Goal: Information Seeking & Learning: Learn about a topic

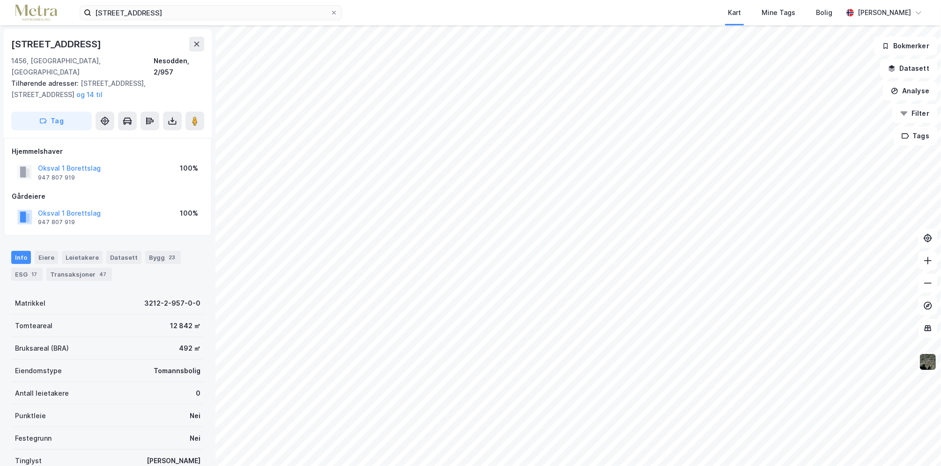
scroll to position [66, 0]
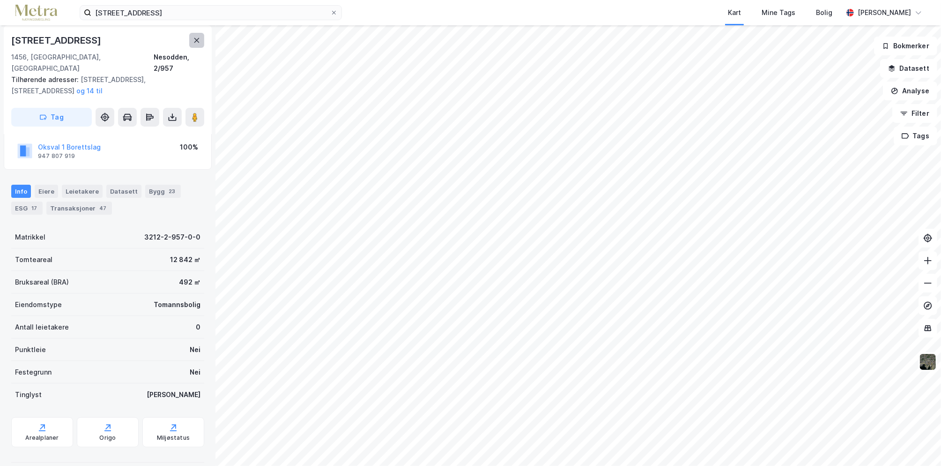
click at [195, 43] on icon at bounding box center [196, 40] width 7 height 7
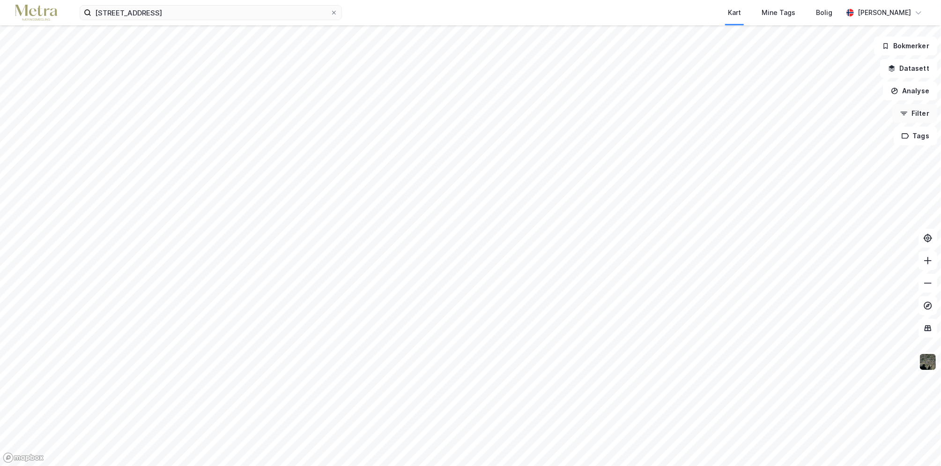
click at [917, 114] on button "Filter" at bounding box center [915, 113] width 45 height 19
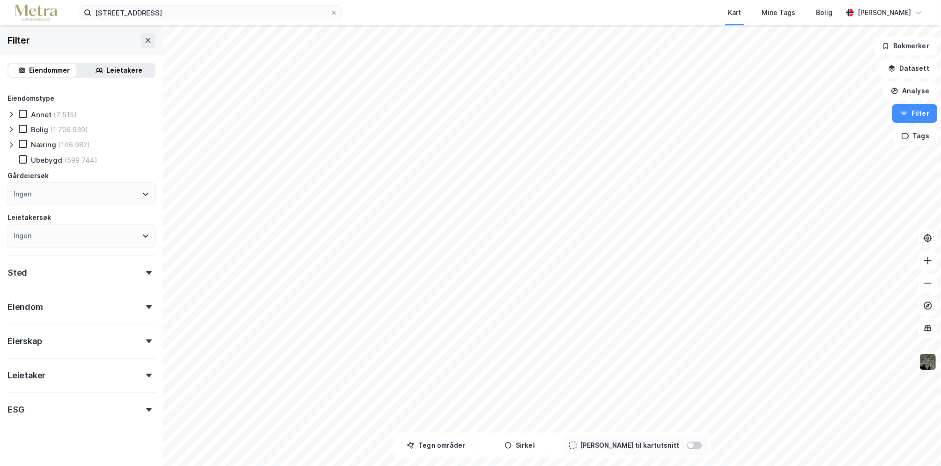
click at [64, 146] on div "(146 982)" at bounding box center [74, 144] width 32 height 9
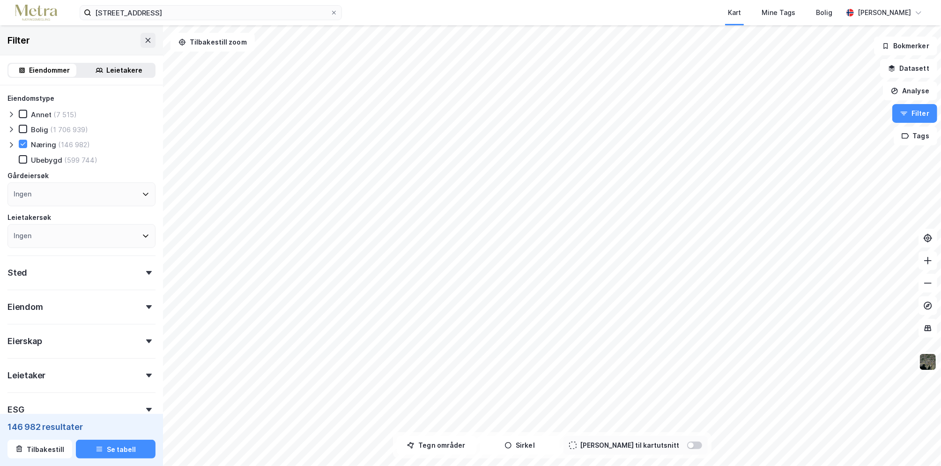
drag, startPoint x: 95, startPoint y: 230, endPoint x: 85, endPoint y: 234, distance: 10.5
click at [91, 233] on div "Ingen" at bounding box center [81, 236] width 148 height 24
type input "båt"
click at [77, 194] on div "Ingen" at bounding box center [81, 194] width 148 height 24
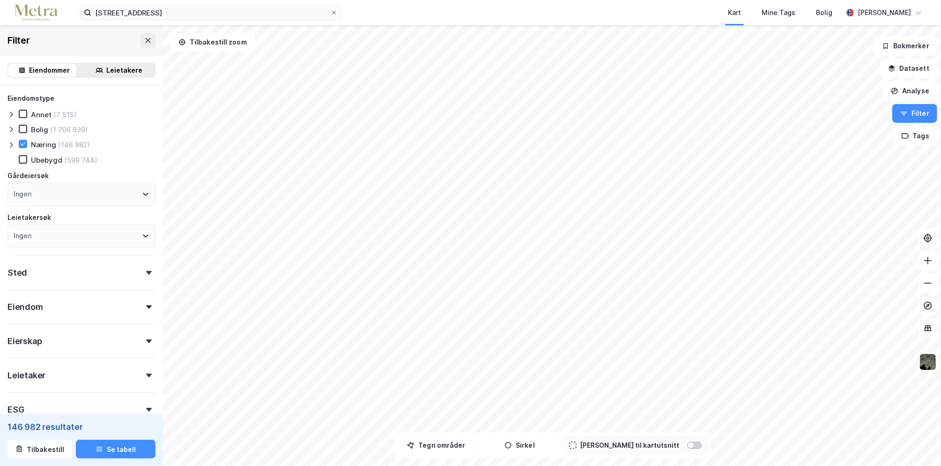
click at [148, 177] on div "Gårdeiersøk" at bounding box center [81, 175] width 148 height 11
click at [130, 270] on div "Sted" at bounding box center [81, 268] width 148 height 27
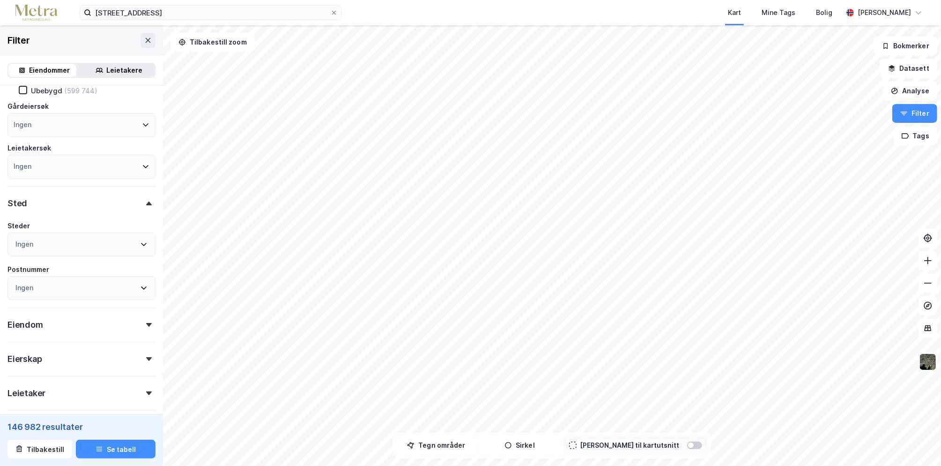
scroll to position [94, 0]
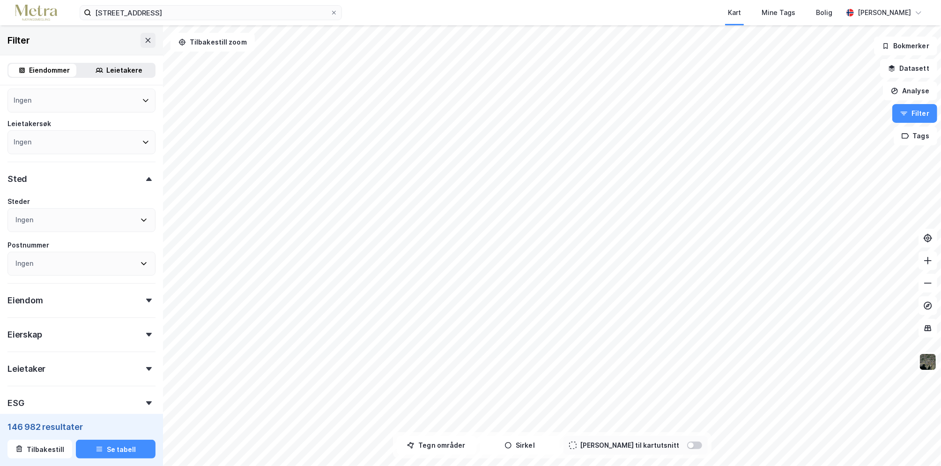
click at [87, 218] on div "Ingen" at bounding box center [81, 220] width 148 height 24
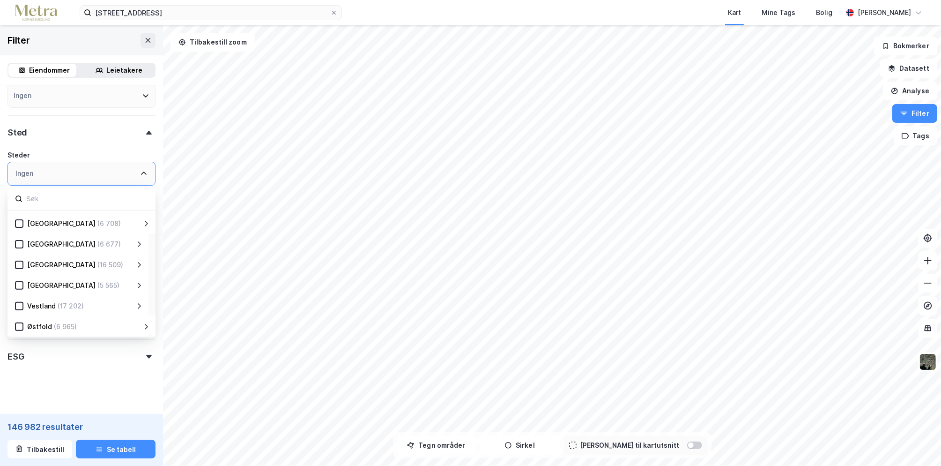
scroll to position [141, 0]
click at [132, 325] on div "Østfold (6 965)" at bounding box center [79, 325] width 112 height 11
click at [140, 322] on icon at bounding box center [138, 325] width 7 height 7
click at [64, 283] on div "(927)" at bounding box center [66, 282] width 17 height 11
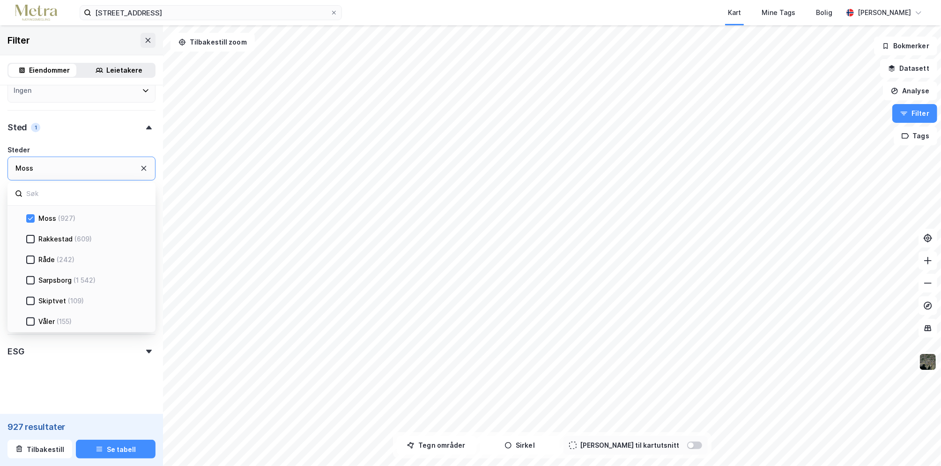
scroll to position [385, 0]
click at [53, 306] on div "Råde" at bounding box center [46, 306] width 16 height 11
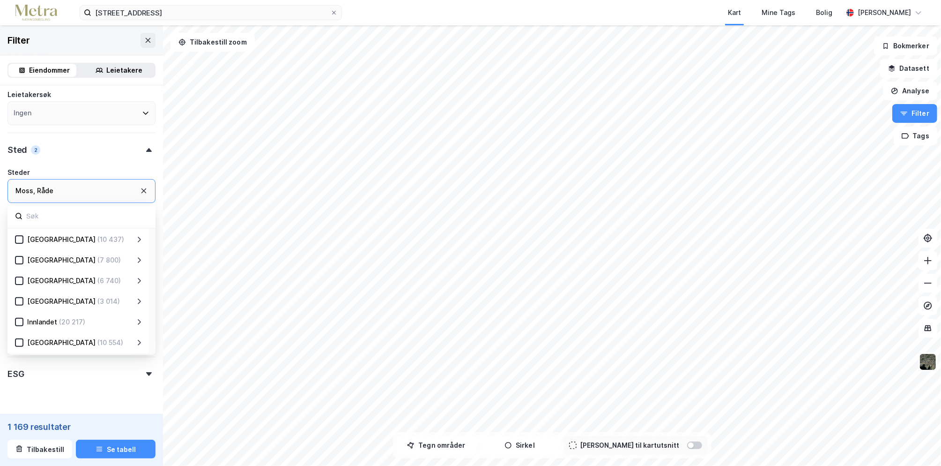
click at [142, 259] on icon at bounding box center [138, 259] width 7 height 7
click at [71, 341] on div "(255)" at bounding box center [71, 344] width 16 height 11
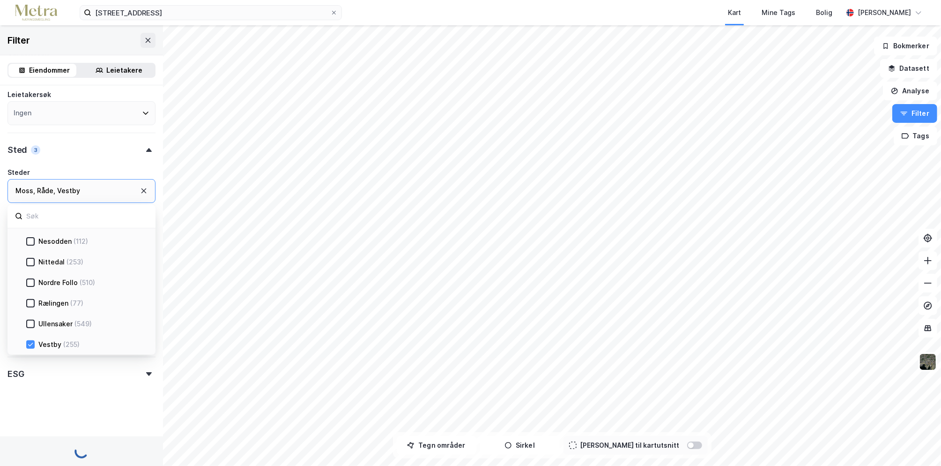
scroll to position [375, 0]
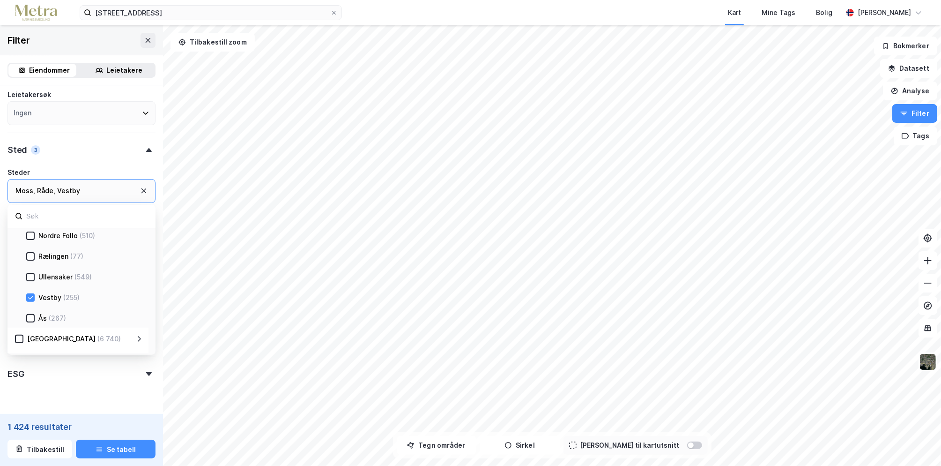
click at [75, 315] on div "Ås (267)" at bounding box center [89, 318] width 108 height 11
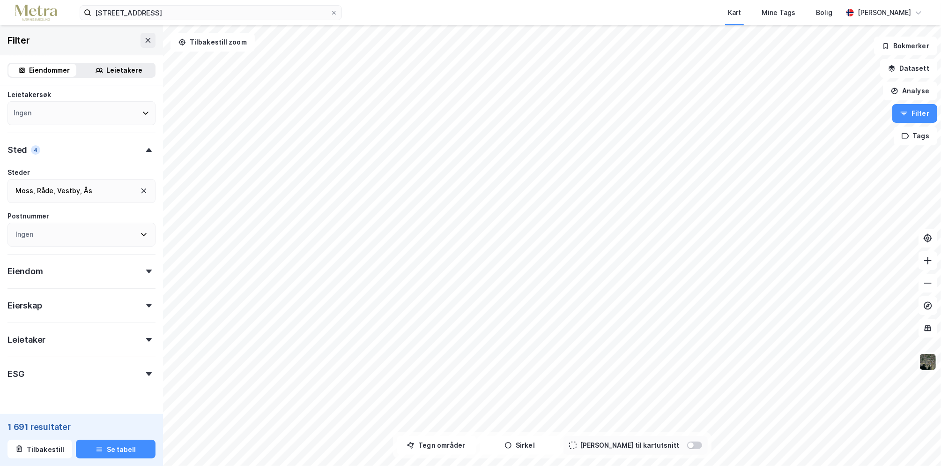
click at [93, 269] on div "Eiendom" at bounding box center [81, 267] width 148 height 27
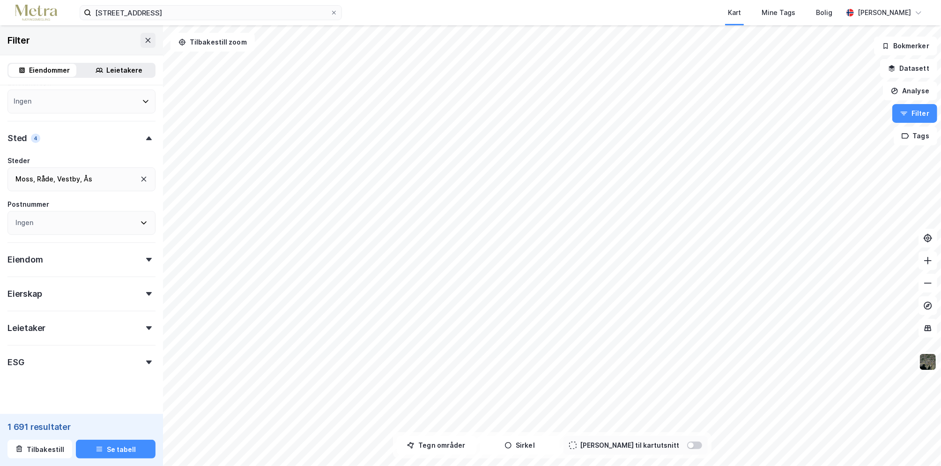
scroll to position [145, 0]
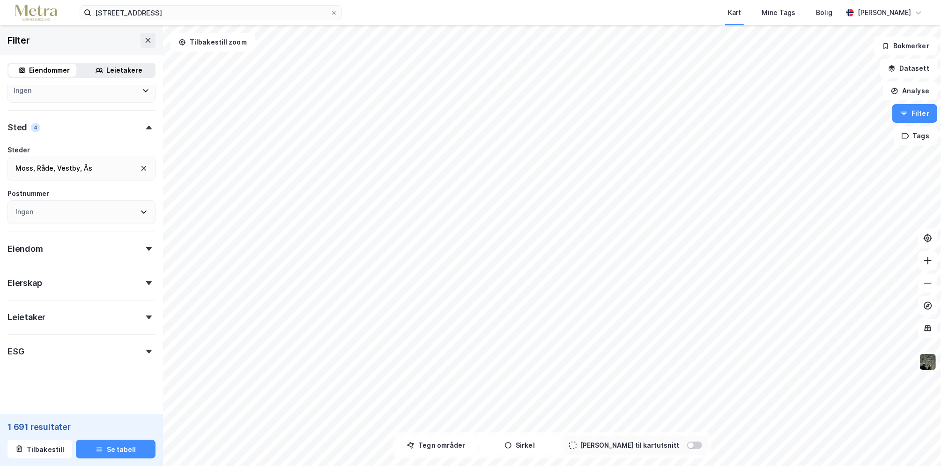
click at [89, 316] on div "Leietaker" at bounding box center [81, 313] width 148 height 27
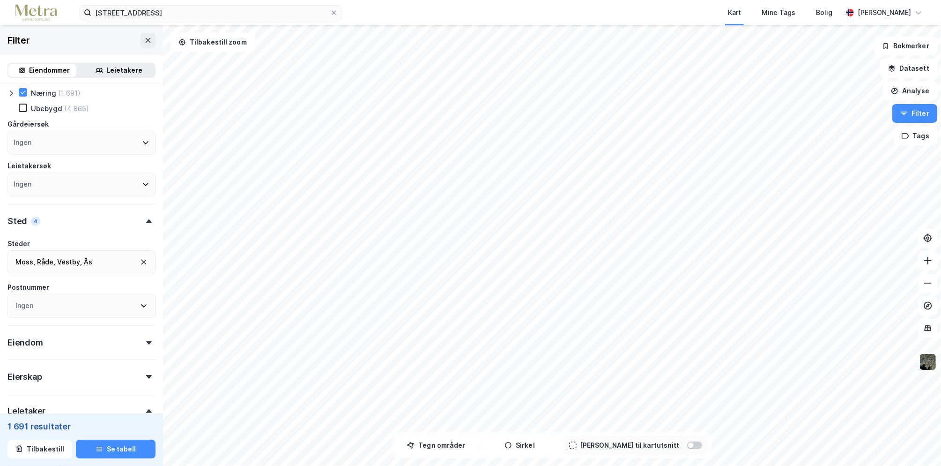
scroll to position [5, 0]
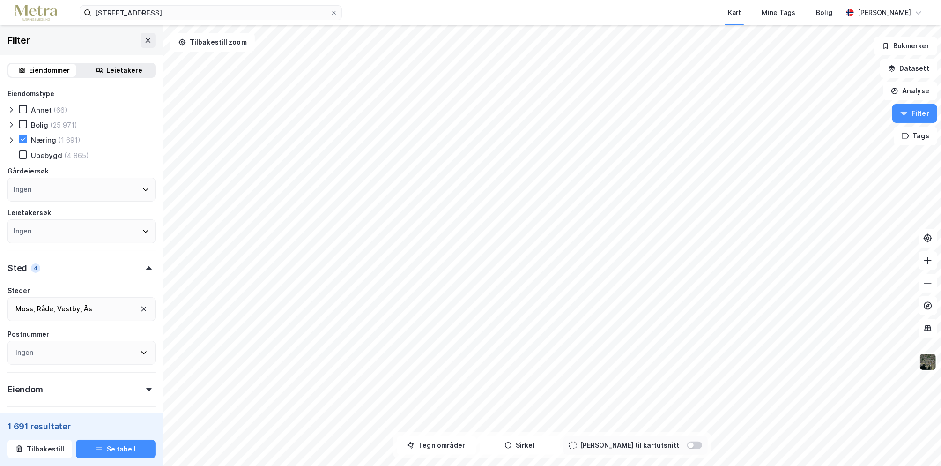
click at [92, 224] on div "Ingen" at bounding box center [81, 231] width 148 height 24
click at [95, 191] on div "Ingen" at bounding box center [81, 190] width 148 height 24
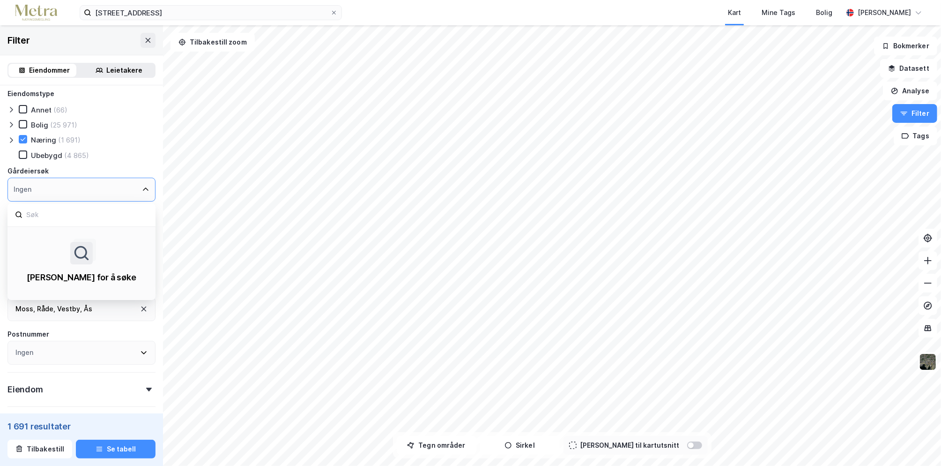
click at [95, 191] on div "Ingen" at bounding box center [81, 190] width 148 height 24
click at [85, 67] on div "Leietakere" at bounding box center [118, 70] width 71 height 13
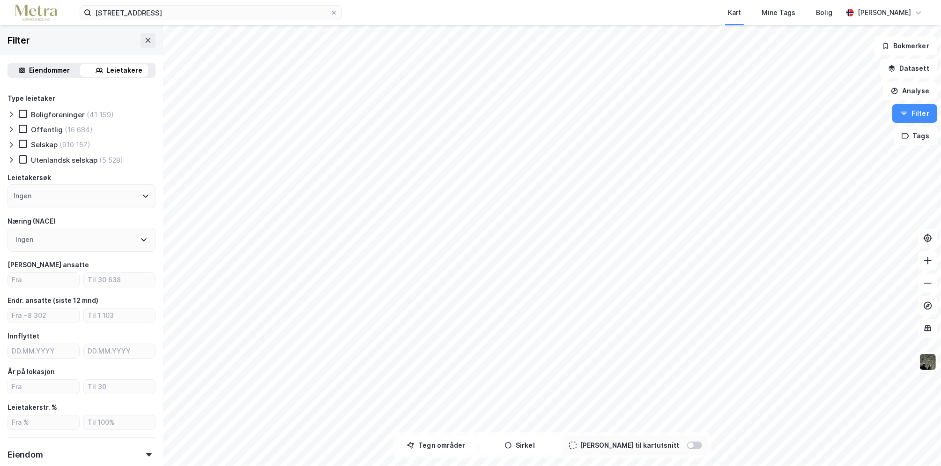
click at [60, 143] on div "(910 157)" at bounding box center [75, 144] width 31 height 9
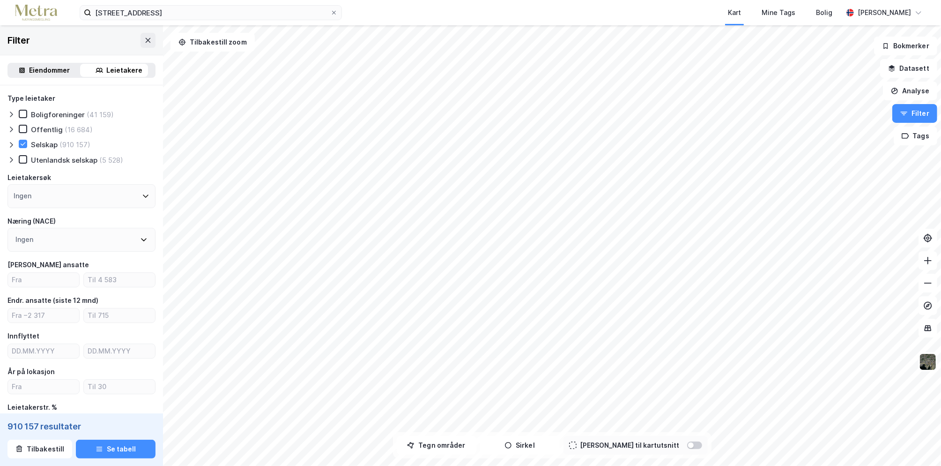
click at [103, 191] on div "Ingen" at bounding box center [81, 196] width 148 height 24
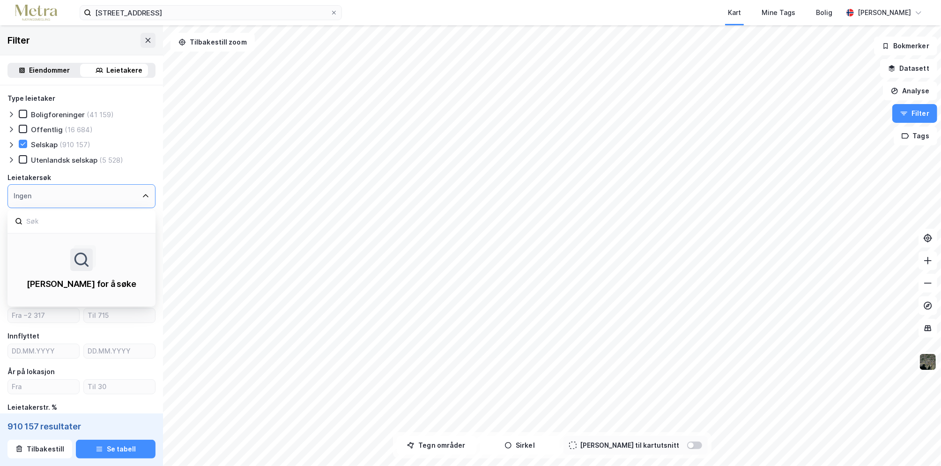
click at [103, 191] on div "Ingen" at bounding box center [81, 196] width 148 height 24
click at [127, 184] on div "Ingen" at bounding box center [81, 196] width 148 height 24
click at [142, 192] on icon at bounding box center [145, 195] width 7 height 7
click at [151, 143] on div "Type leietaker Boligforeninger (41 159) Offentlig (16 684) Selskap (910 157) Ut…" at bounding box center [81, 335] width 163 height 501
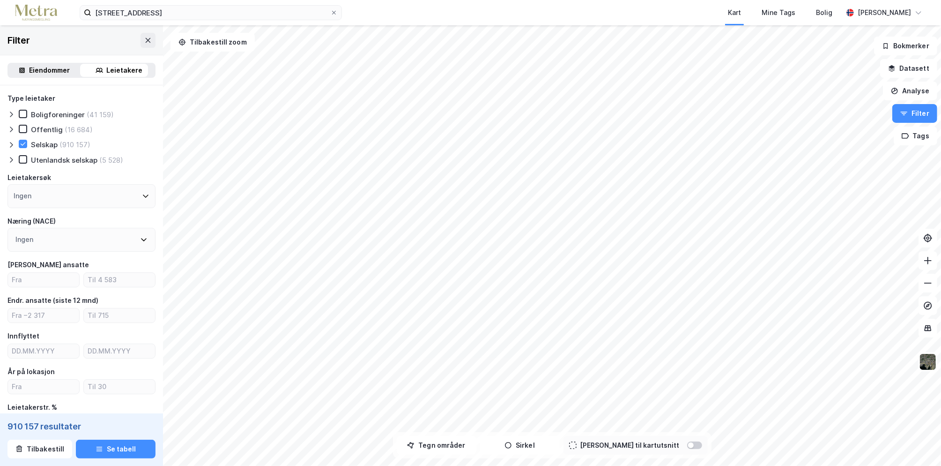
click at [129, 240] on div "Ingen" at bounding box center [81, 240] width 148 height 24
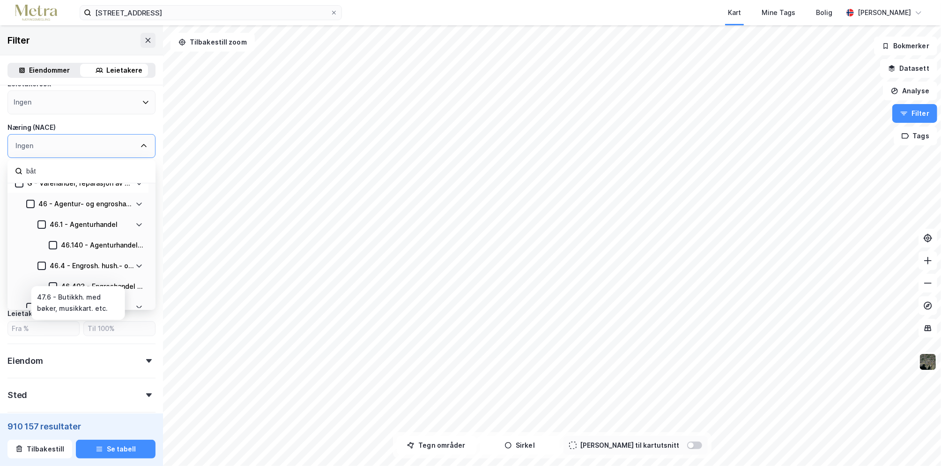
scroll to position [208, 0]
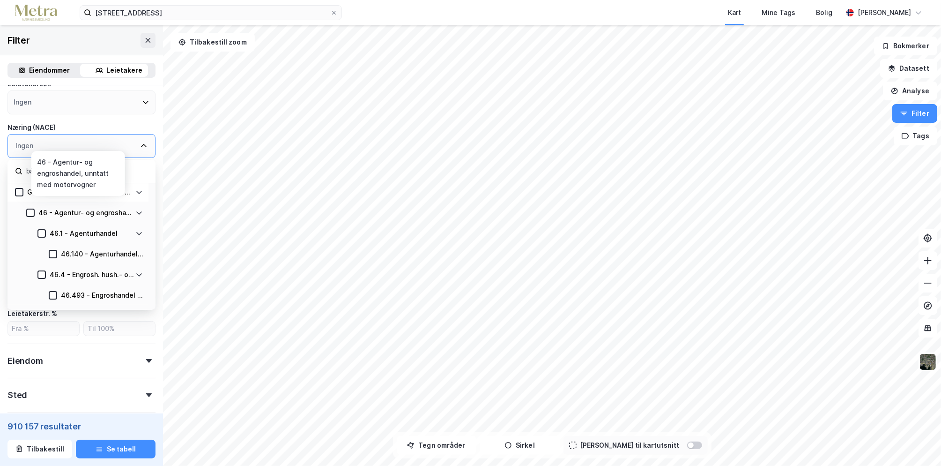
type input "båt"
click at [111, 216] on div "46 - Agentur- og engroshandel, unntatt med motorvogner" at bounding box center [85, 212] width 95 height 11
click at [112, 215] on div "46 - Agentur- og engroshandel, unntatt med motorvogner" at bounding box center [85, 212] width 95 height 11
click at [142, 212] on icon at bounding box center [138, 212] width 7 height 7
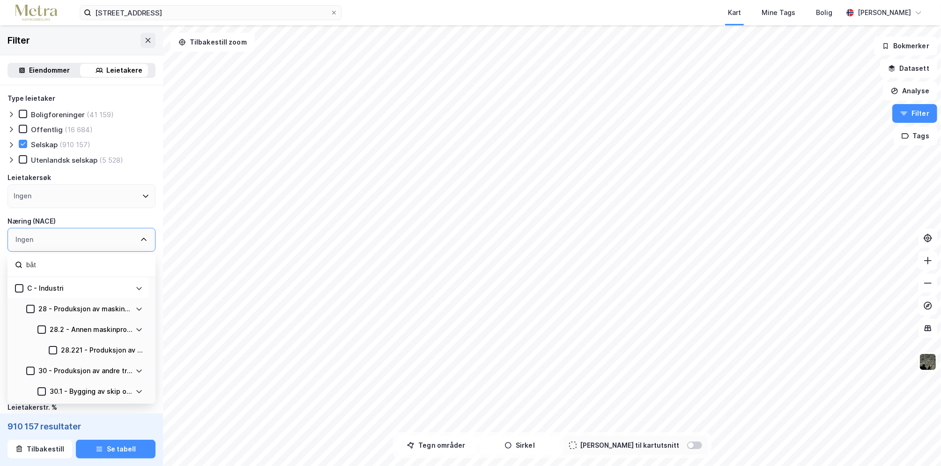
click at [98, 201] on div "Ingen" at bounding box center [81, 196] width 148 height 24
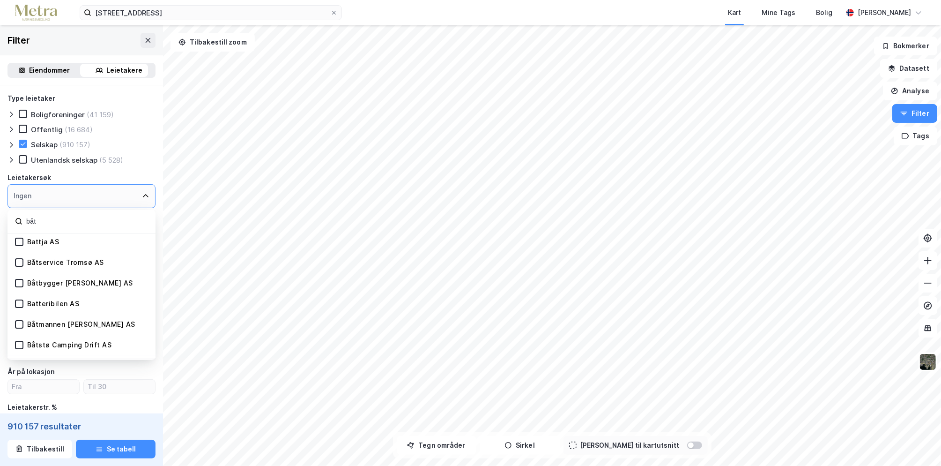
scroll to position [1359, 0]
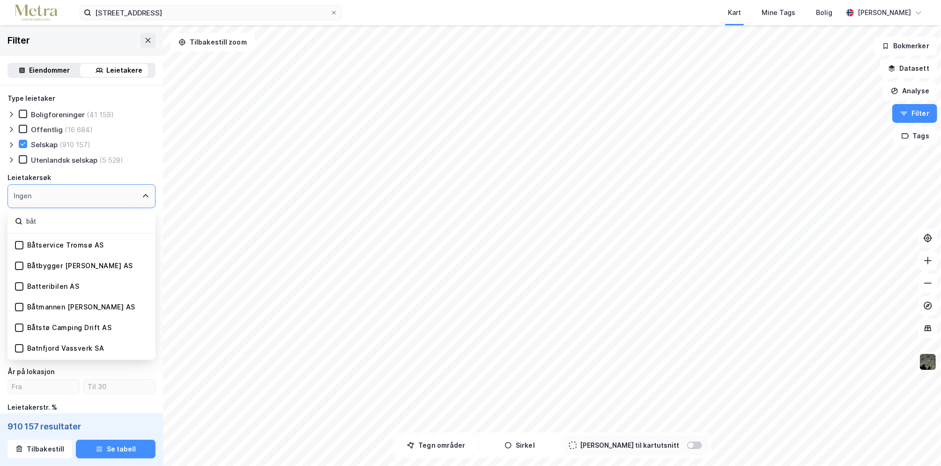
type input "båt"
